Goal: Task Accomplishment & Management: Manage account settings

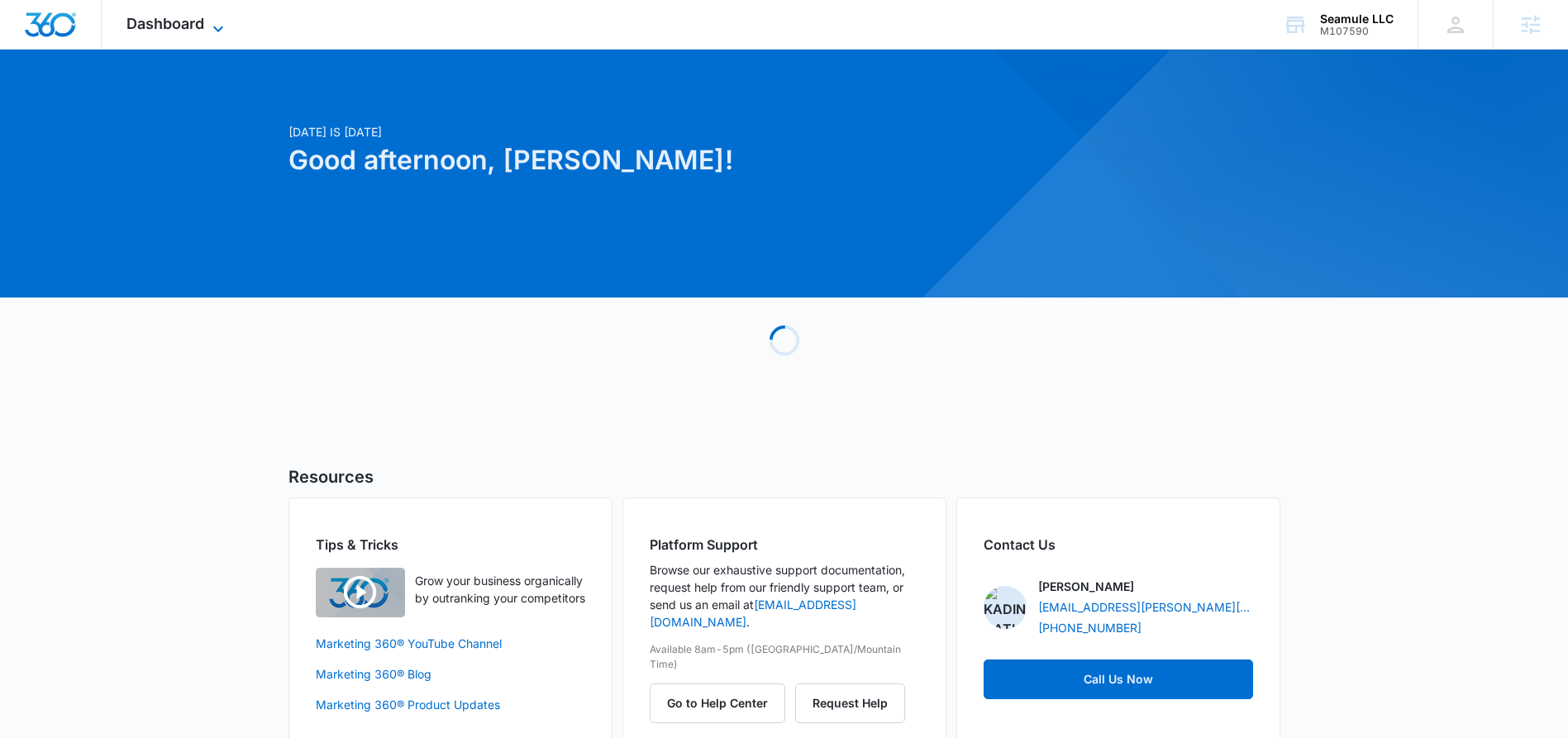
click at [198, 30] on span "Dashboard" at bounding box center [165, 23] width 78 height 17
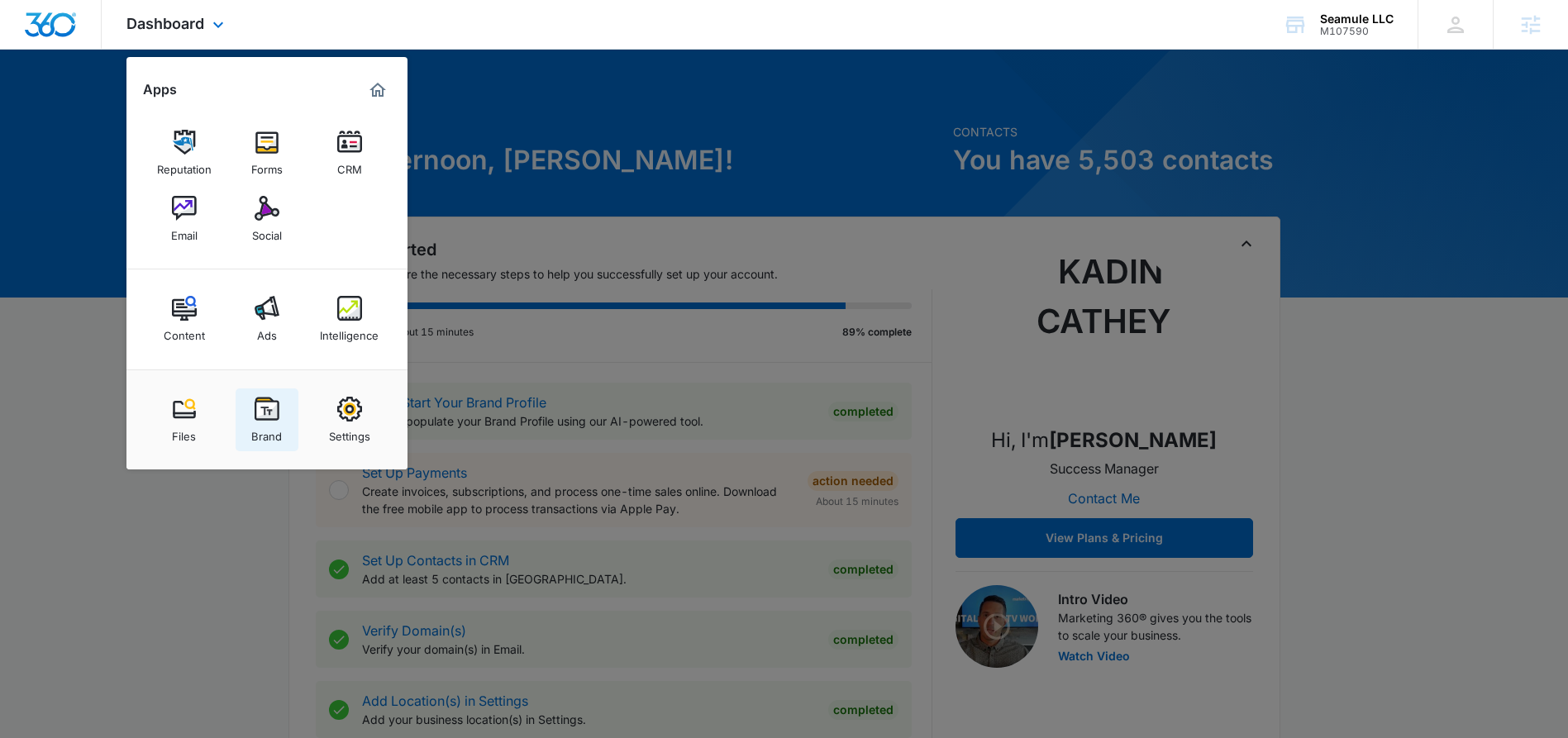
click at [263, 409] on img at bounding box center [266, 409] width 24 height 24
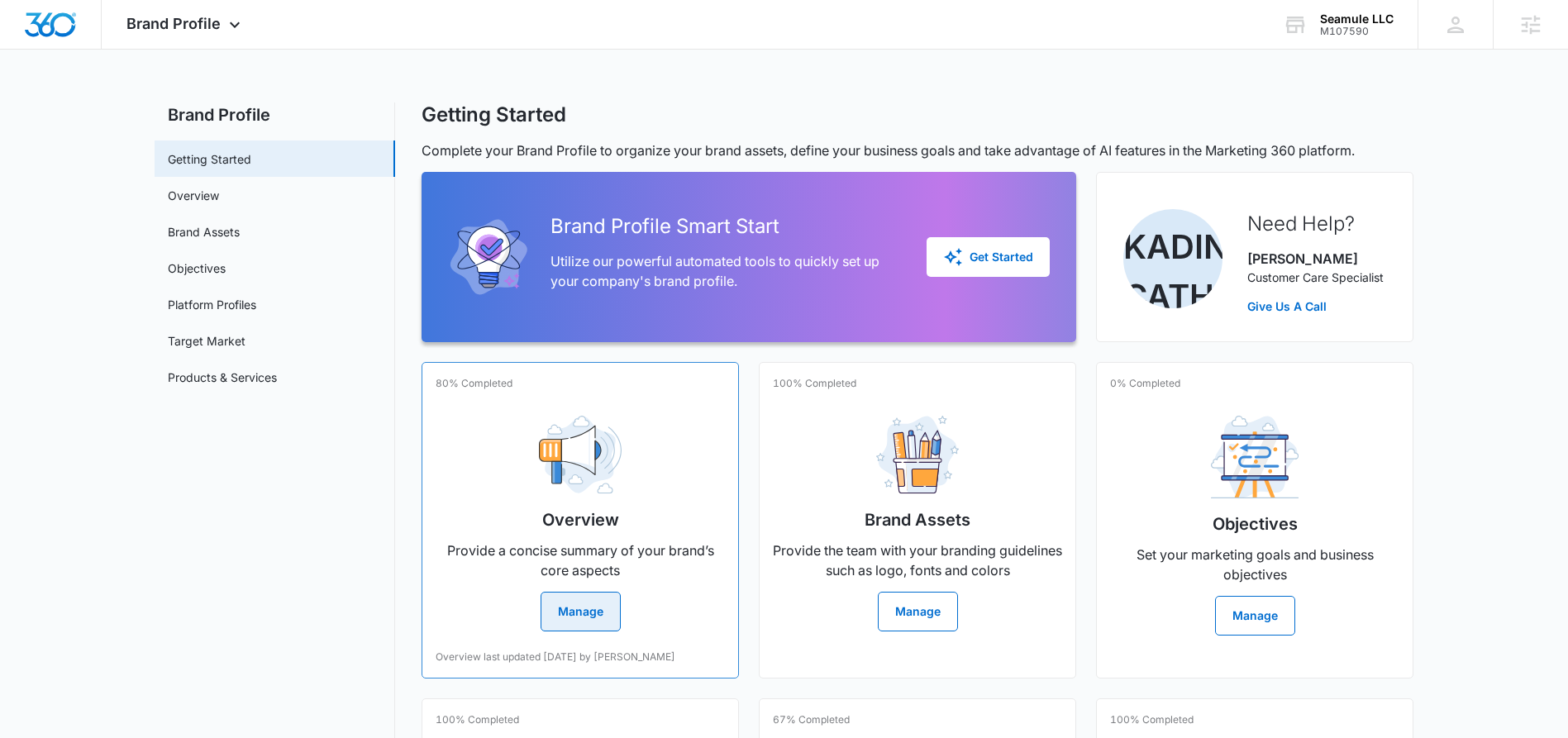
click at [584, 621] on button "Manage" at bounding box center [580, 612] width 80 height 40
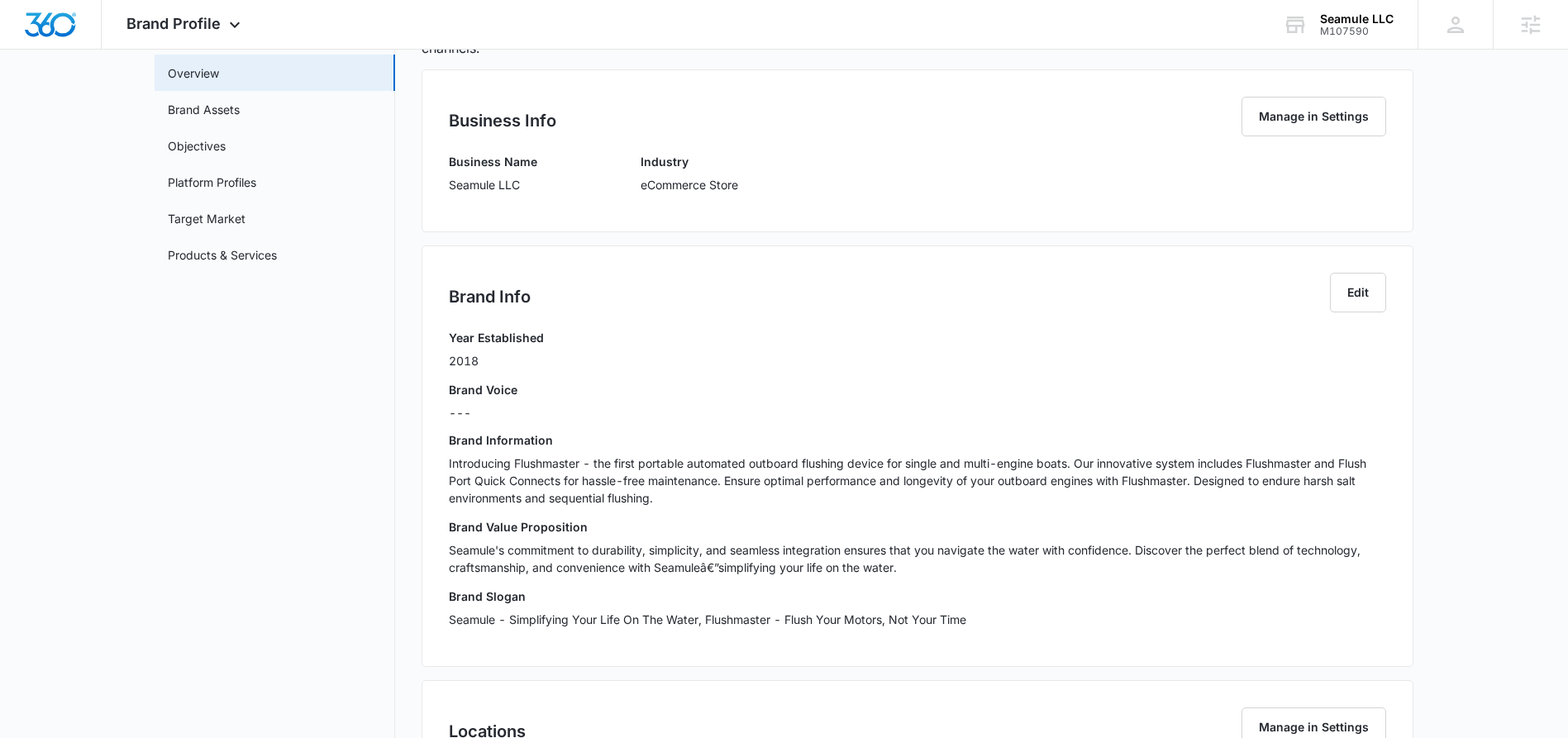
scroll to position [125, 0]
click at [451, 448] on div "Brand Information Introducing Flushmaster - the first portable automated outboa…" at bounding box center [917, 472] width 937 height 87
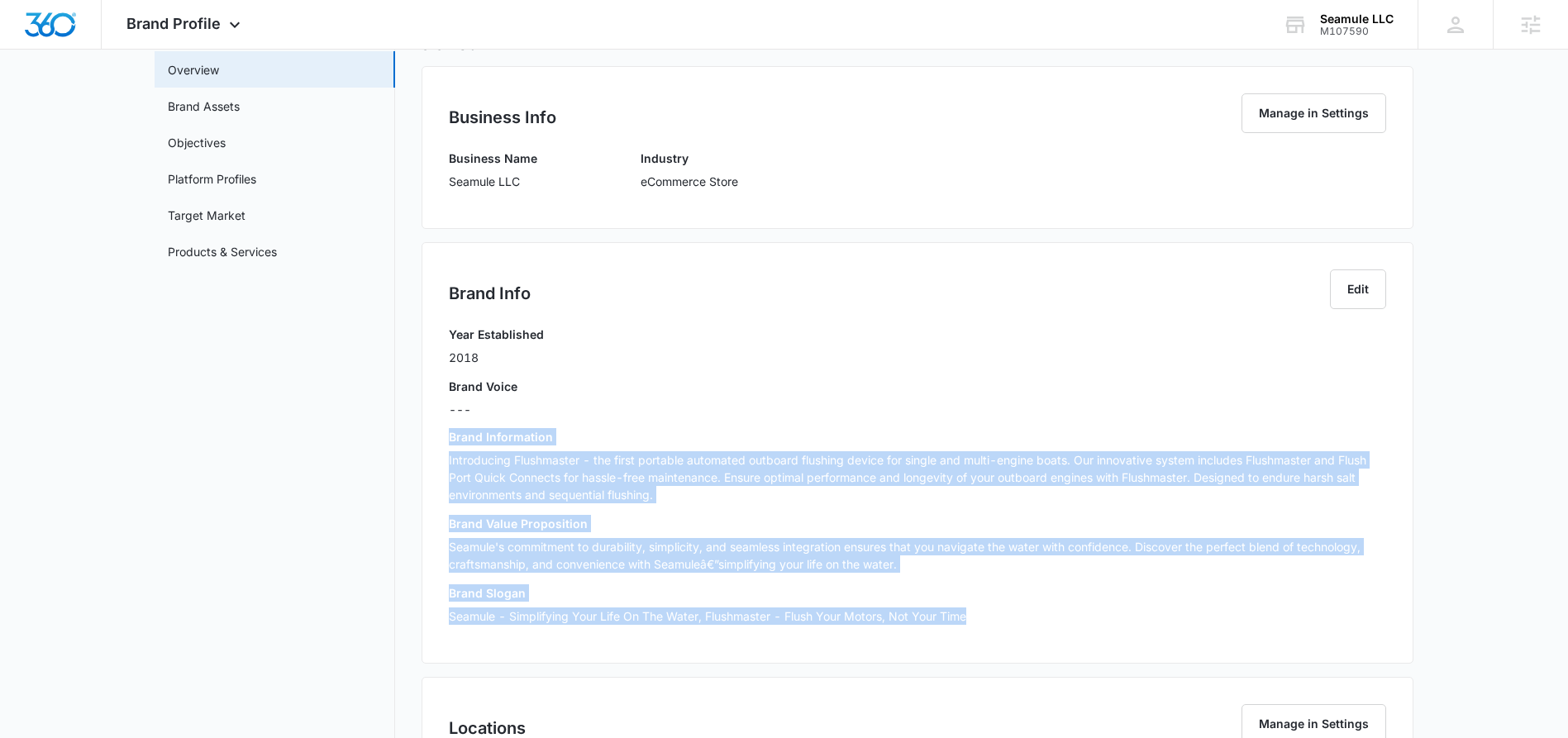
drag, startPoint x: 449, startPoint y: 439, endPoint x: 1022, endPoint y: 633, distance: 605.0
click at [1022, 633] on div "Year Established 2018 Brand Voice --- Brand Information Introducing Flushmaster…" at bounding box center [917, 481] width 937 height 310
copy div "Brand Information Introducing Flushmaster - the first portable automated outboa…"
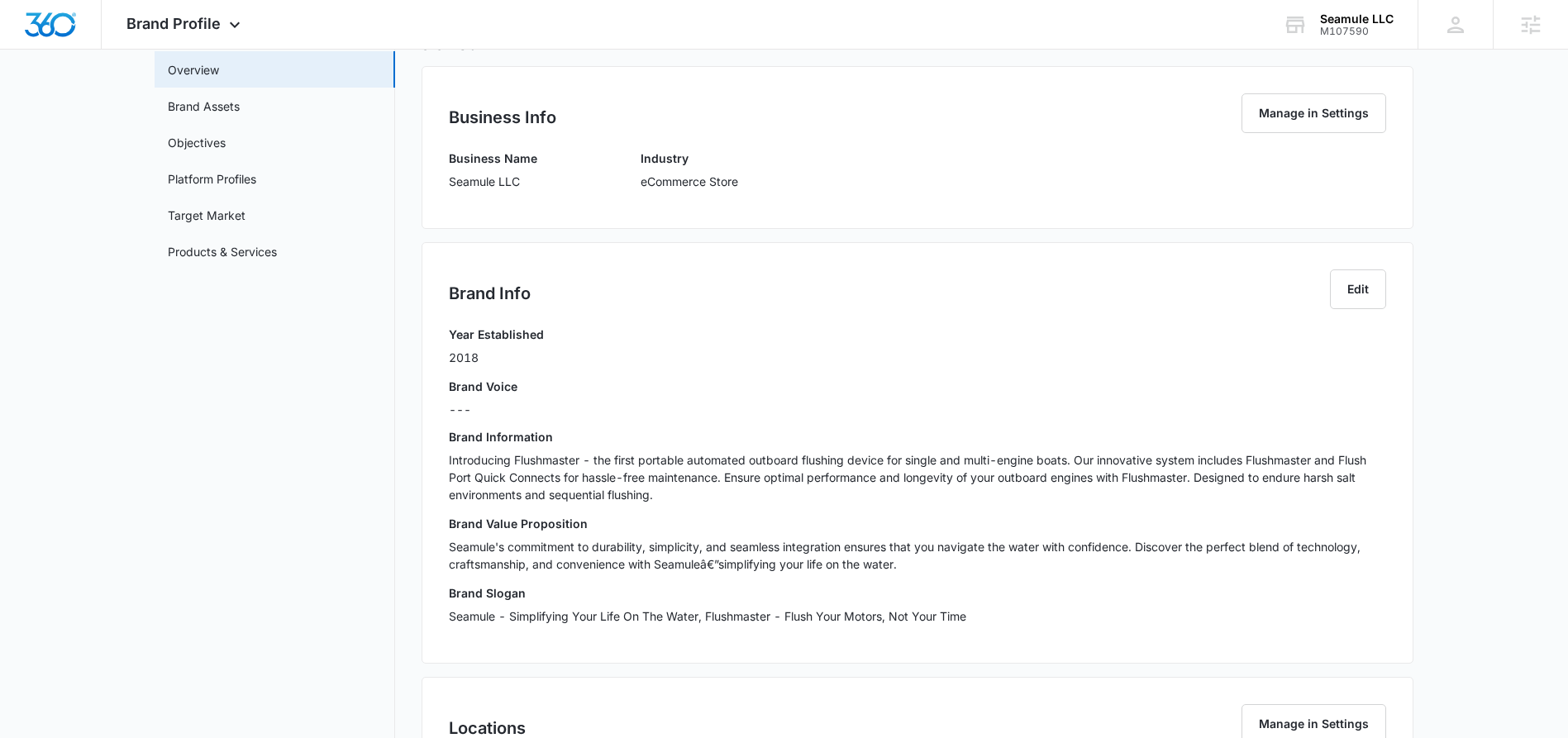
click at [672, 421] on div "Year Established 2018 Brand Voice --- Brand Information Introducing Flushmaster…" at bounding box center [917, 481] width 937 height 310
